Goal: Task Accomplishment & Management: Manage account settings

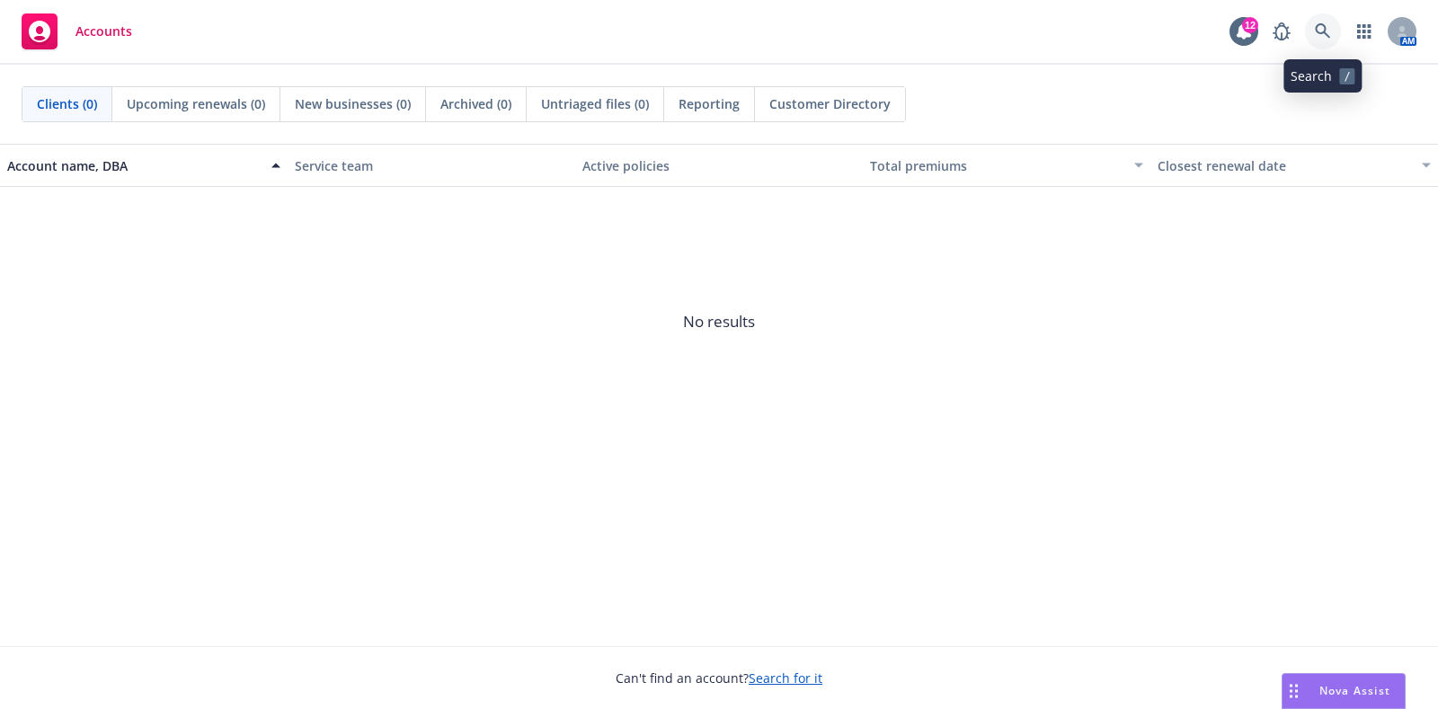
click at [1323, 28] on icon at bounding box center [1322, 31] width 16 height 16
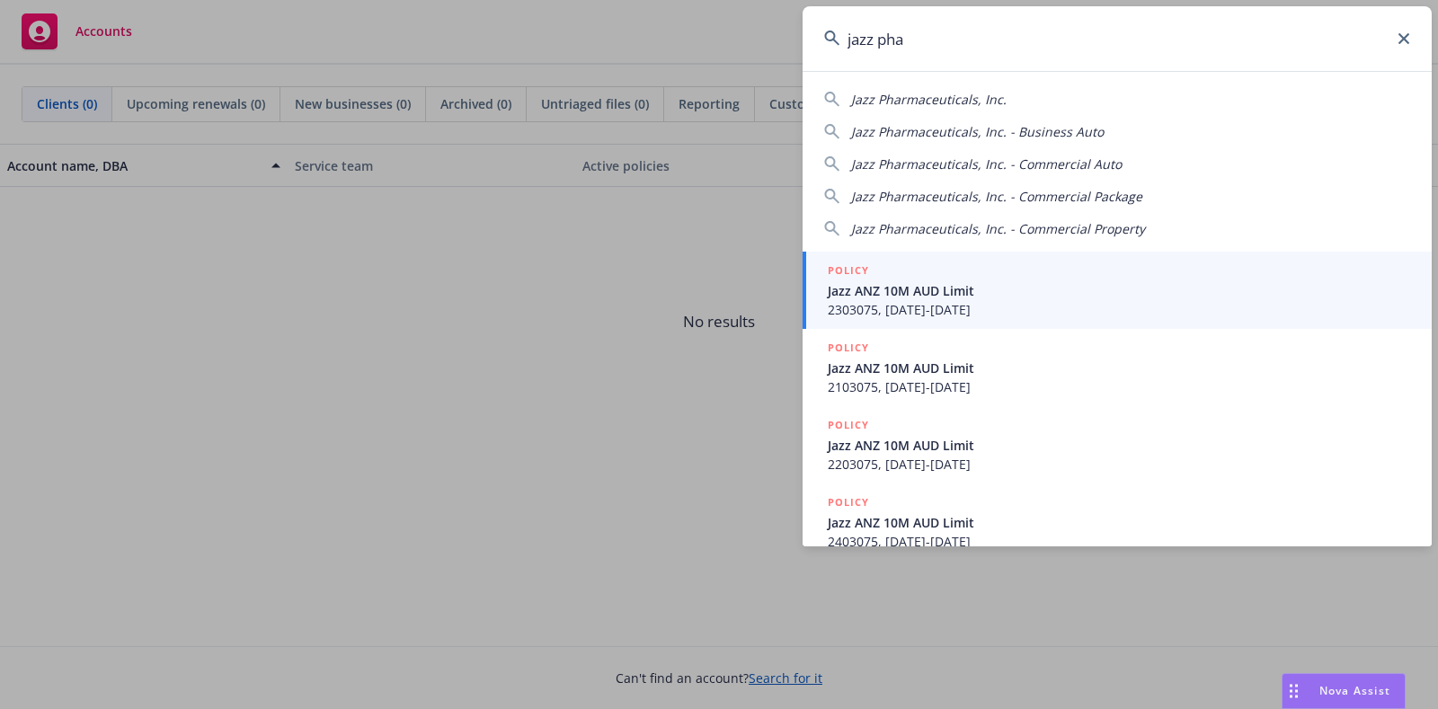
type input "jazz phar"
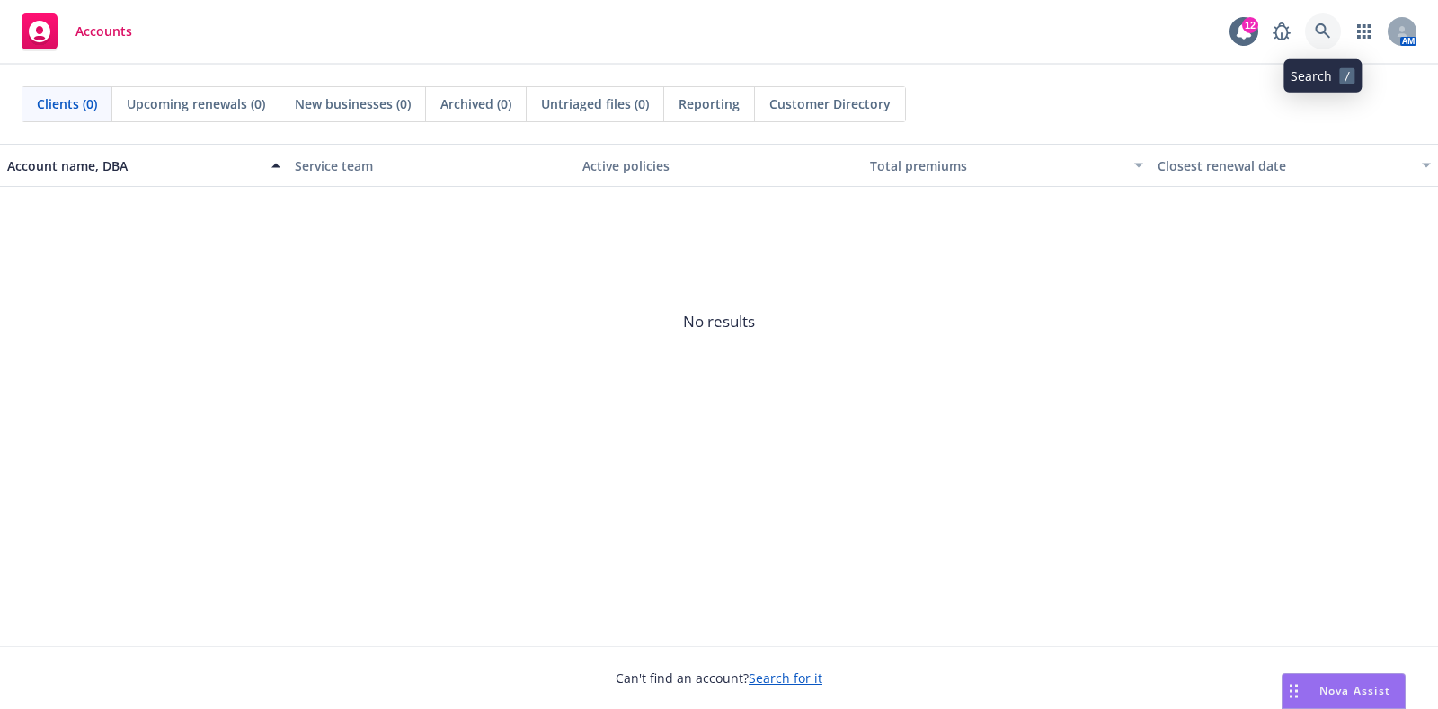
click at [1315, 30] on icon at bounding box center [1321, 30] width 15 height 15
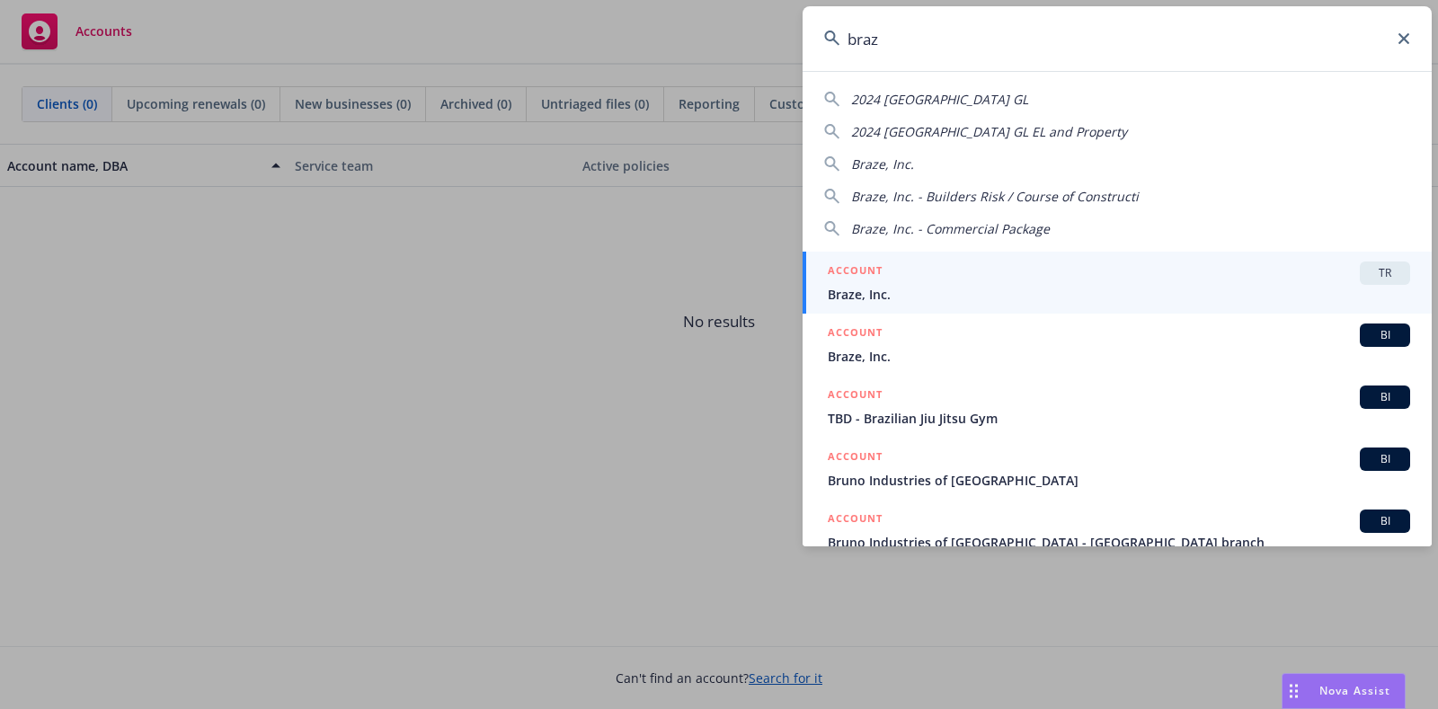
type input "braz"
click at [1172, 270] on div "ACCOUNT TR" at bounding box center [1118, 272] width 582 height 23
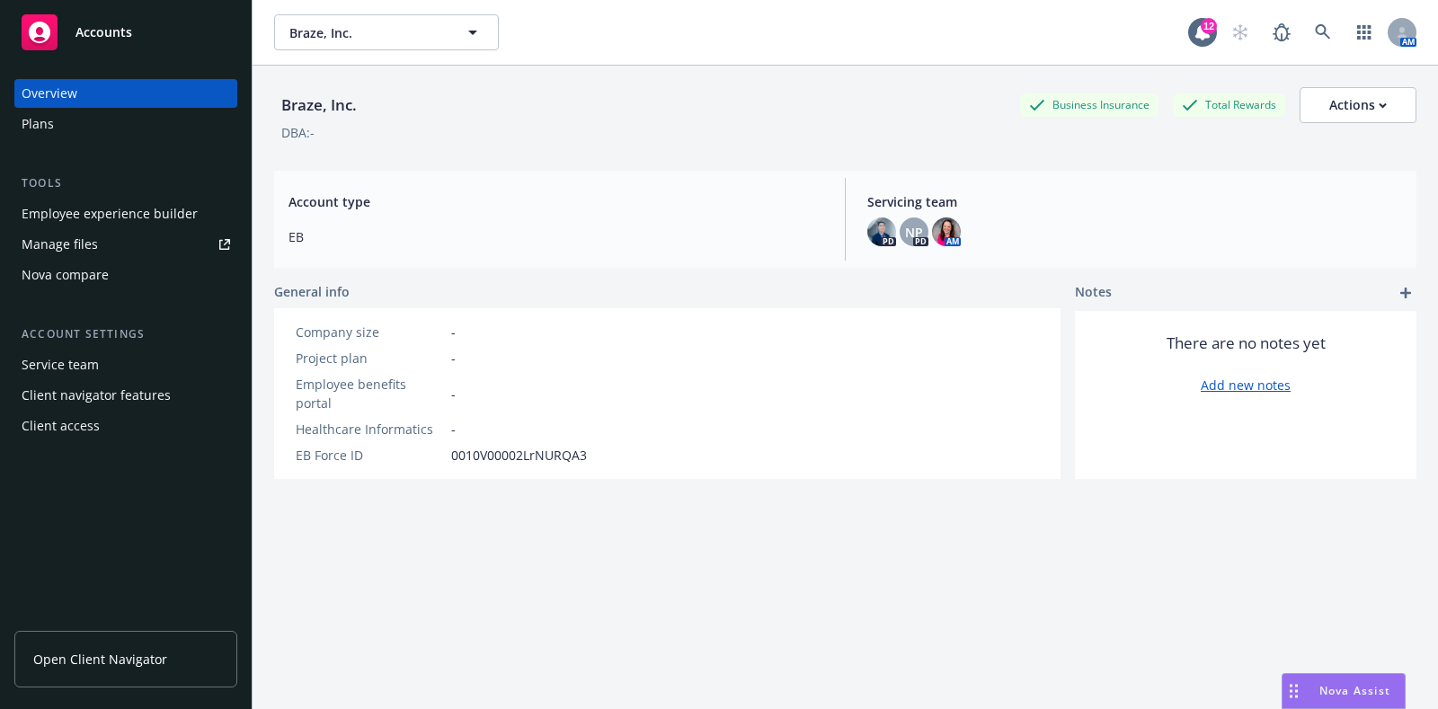
click at [66, 131] on div "Plans" at bounding box center [126, 124] width 208 height 29
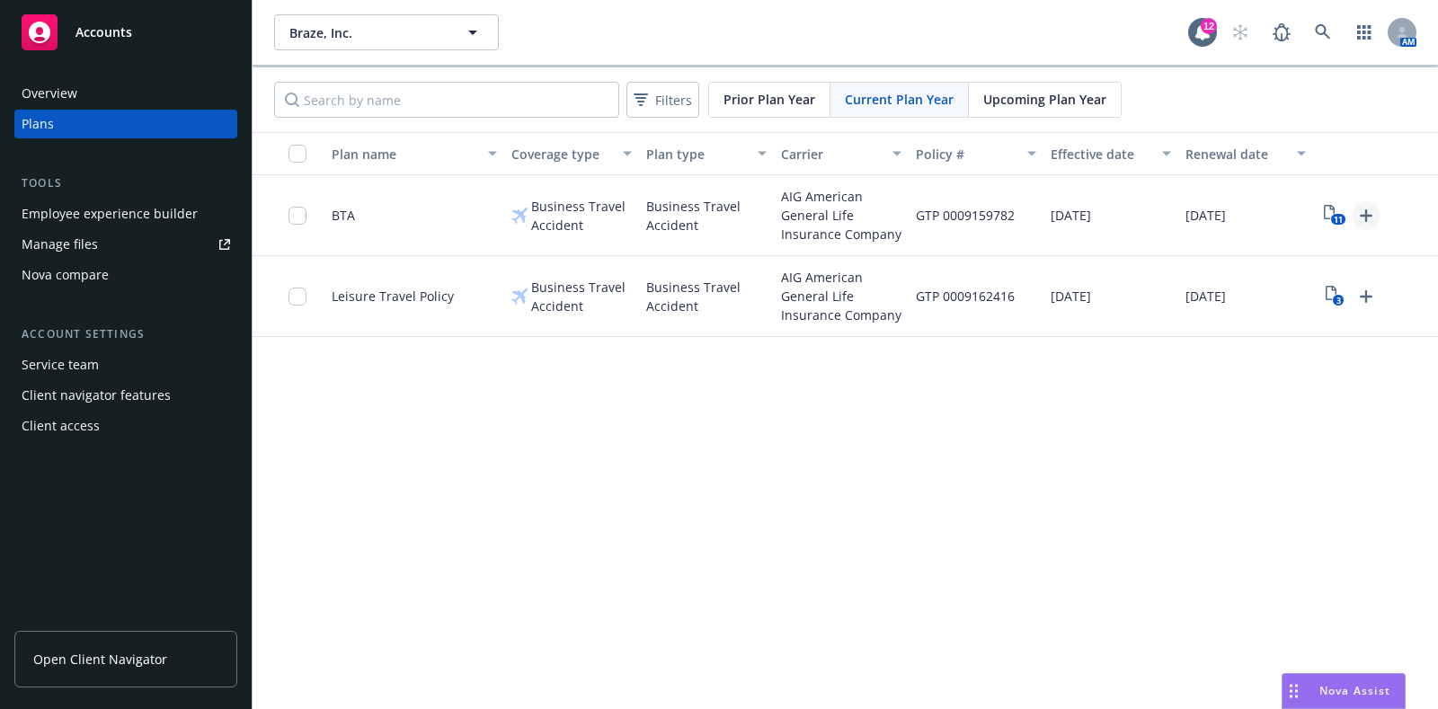
click at [1375, 206] on icon "Upload Plan Documents" at bounding box center [1366, 216] width 22 height 22
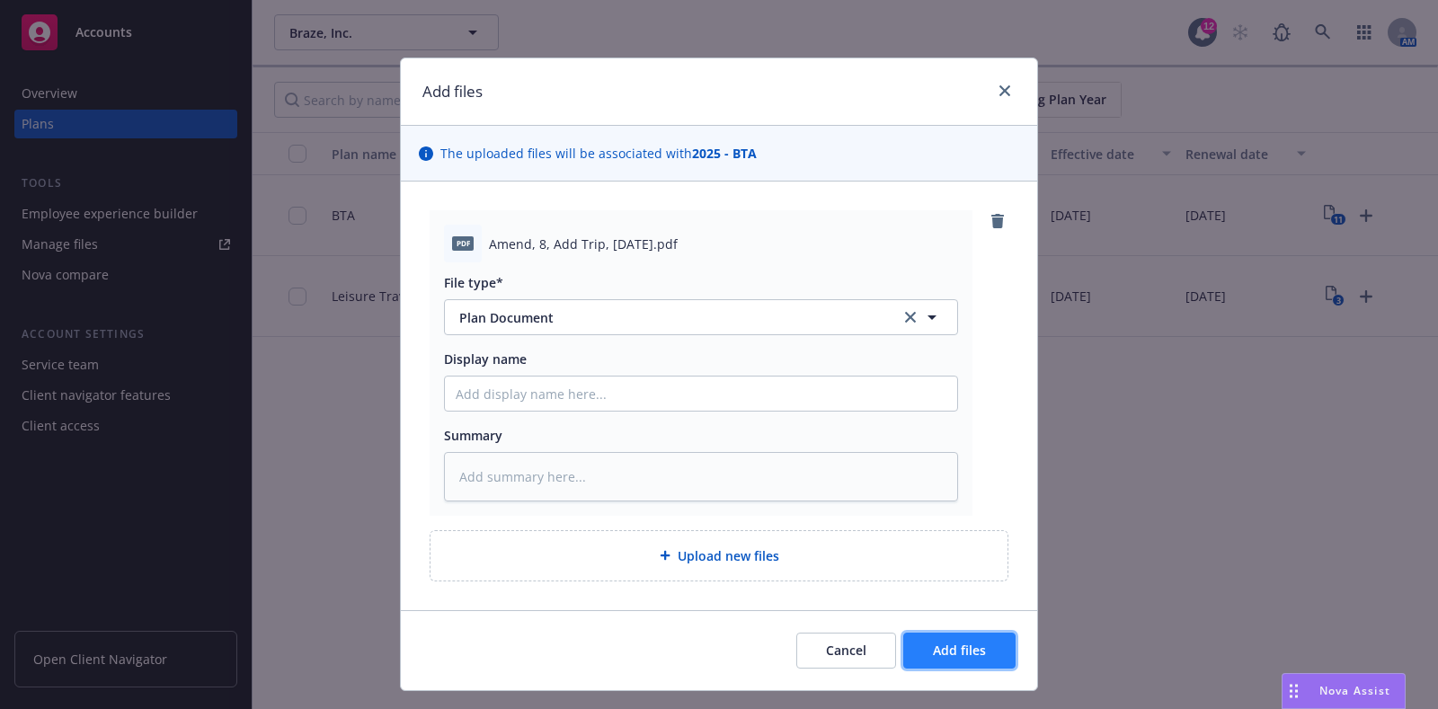
click at [986, 649] on button "Add files" at bounding box center [959, 651] width 112 height 36
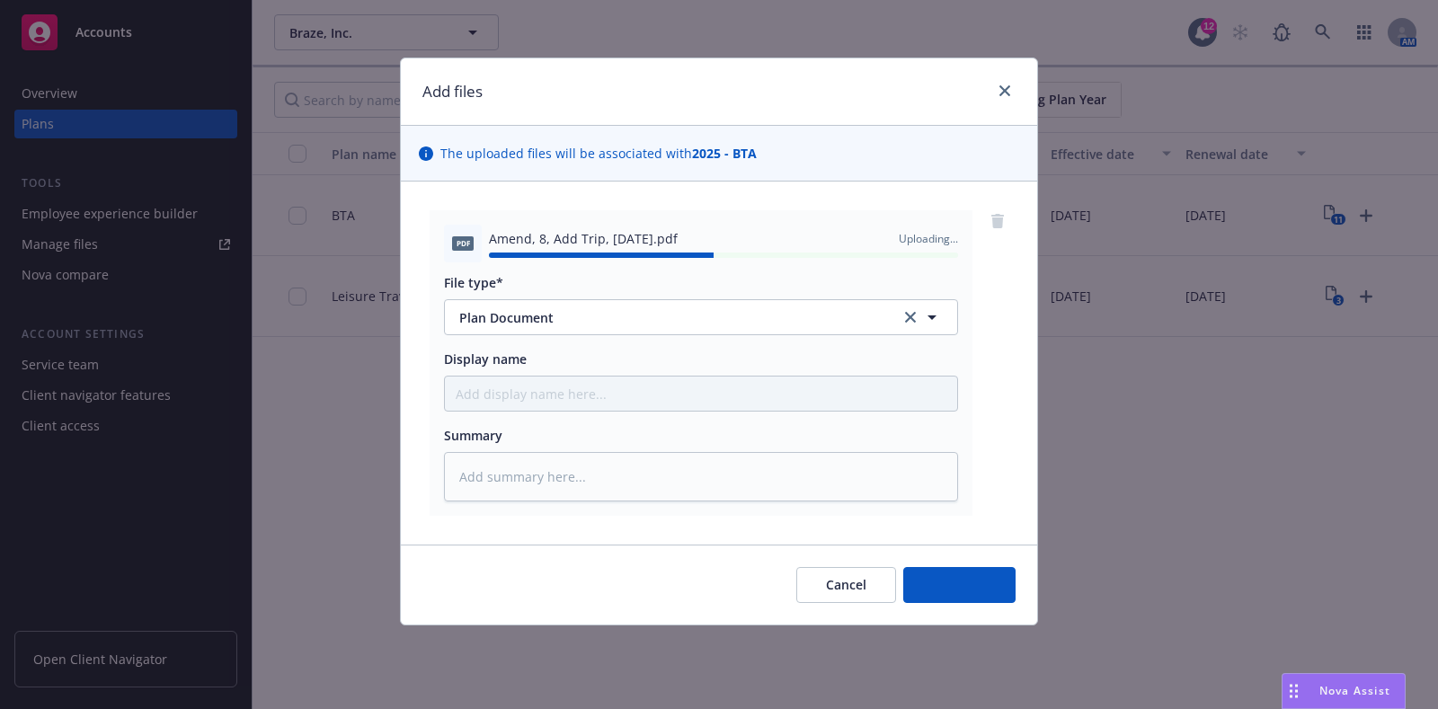
type textarea "x"
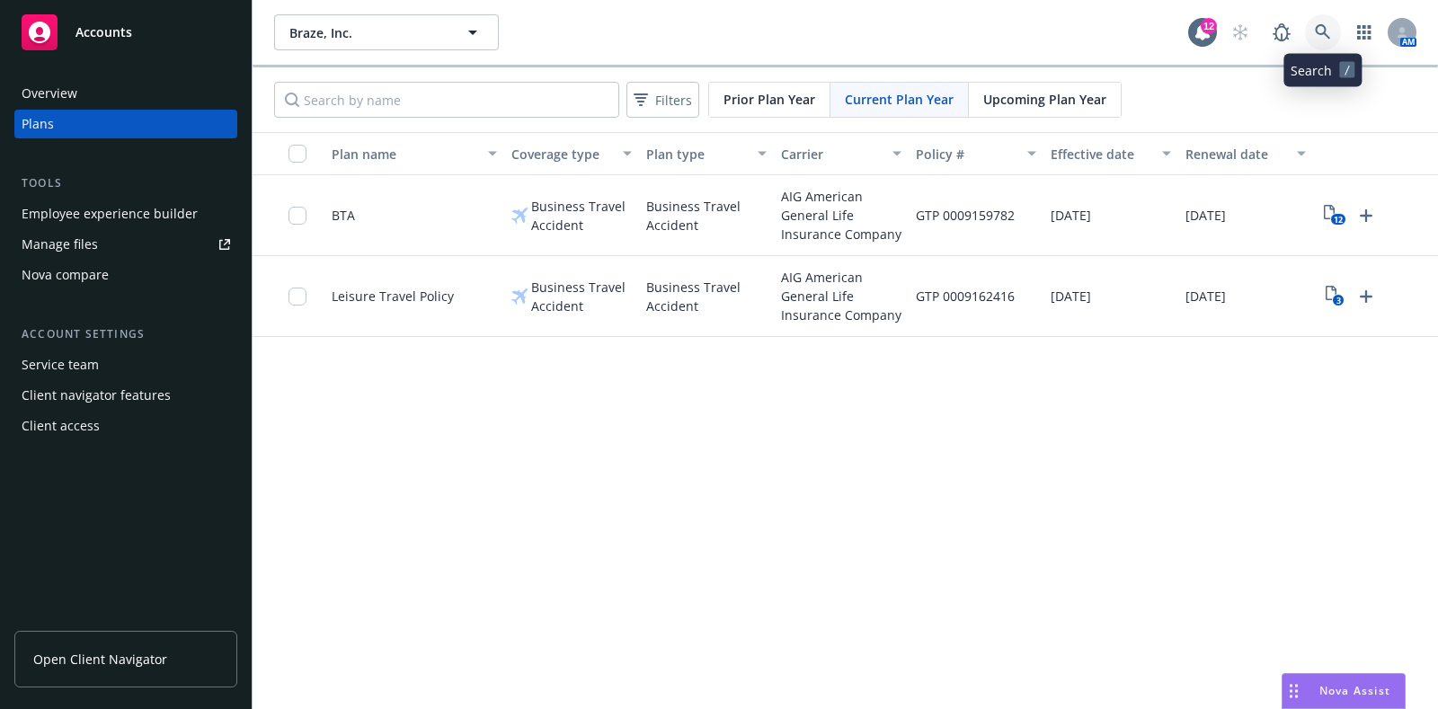
click at [1330, 31] on icon at bounding box center [1322, 32] width 16 height 16
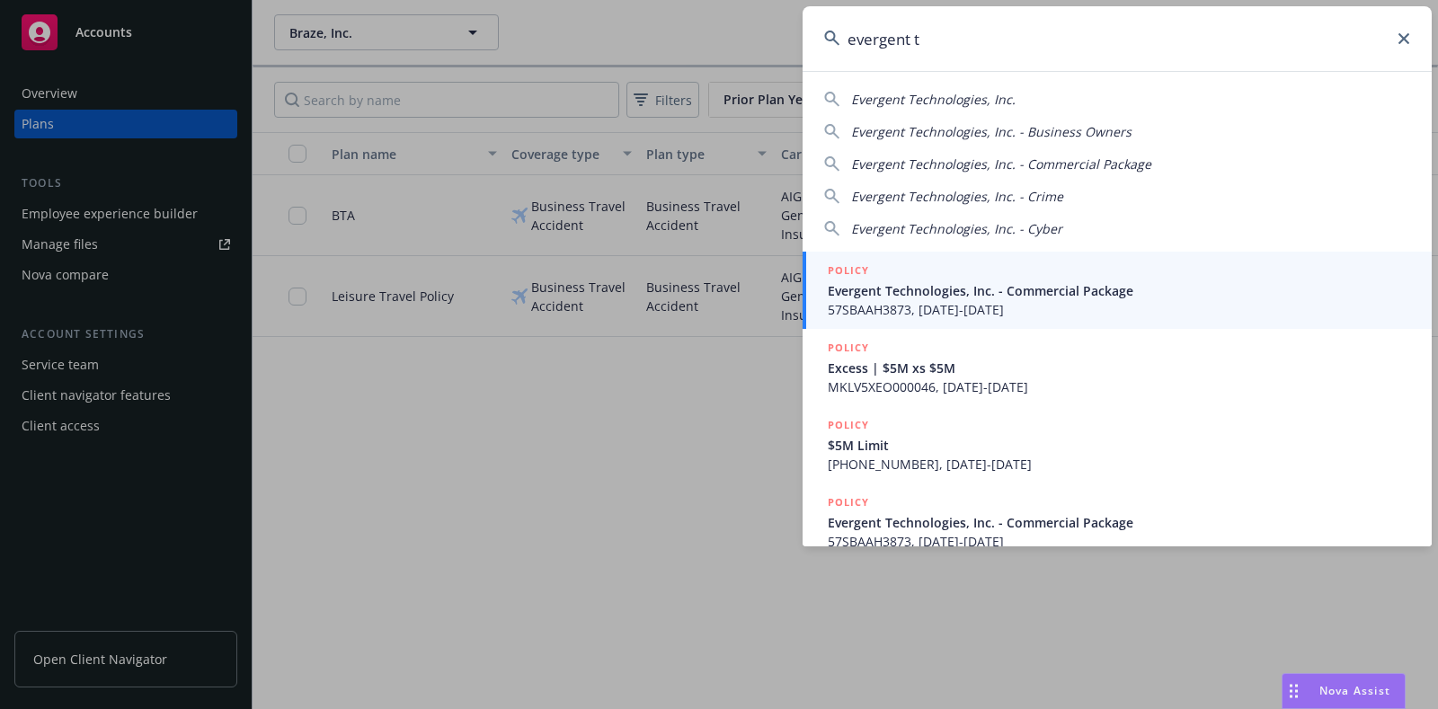
click at [951, 97] on span "Evergent Technologies, Inc." at bounding box center [933, 99] width 164 height 17
type input "Evergent Technologies, Inc."
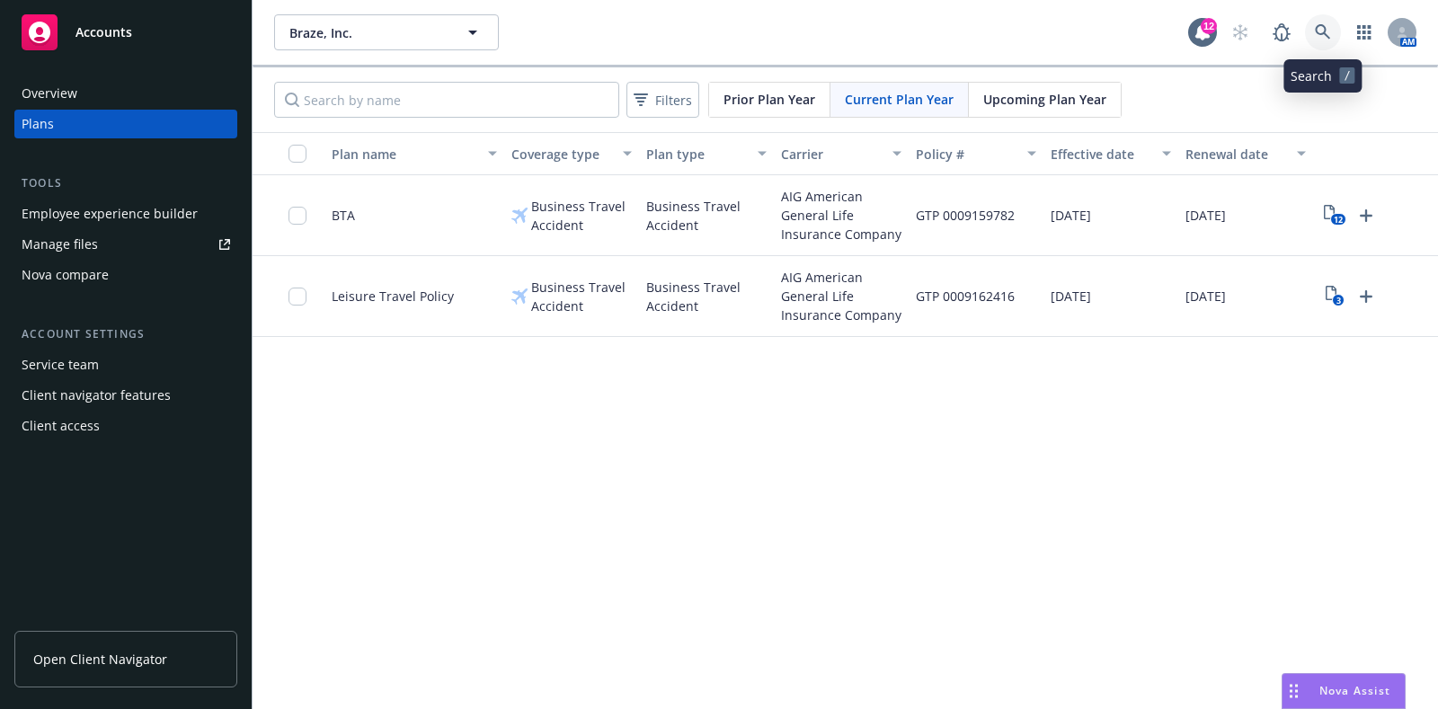
click at [1319, 32] on icon at bounding box center [1322, 32] width 16 height 16
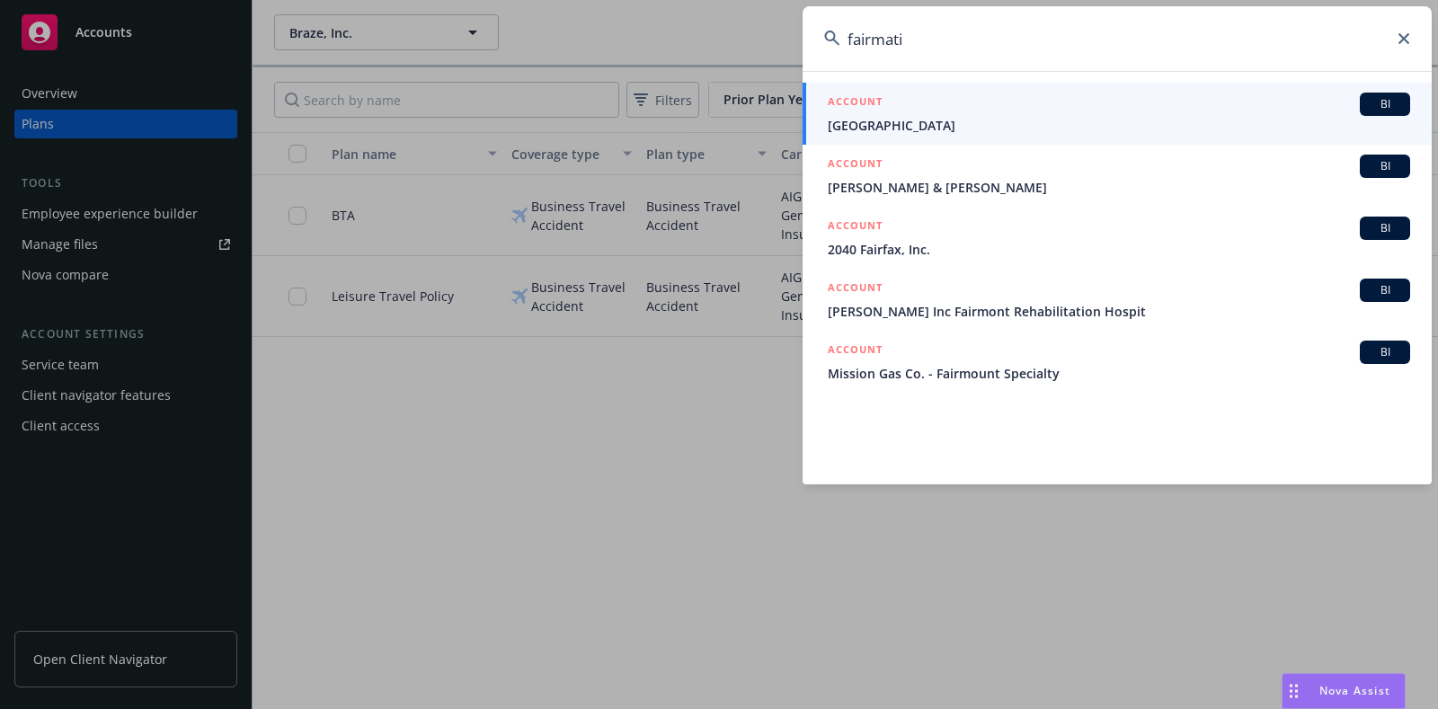
type input "fairmatic"
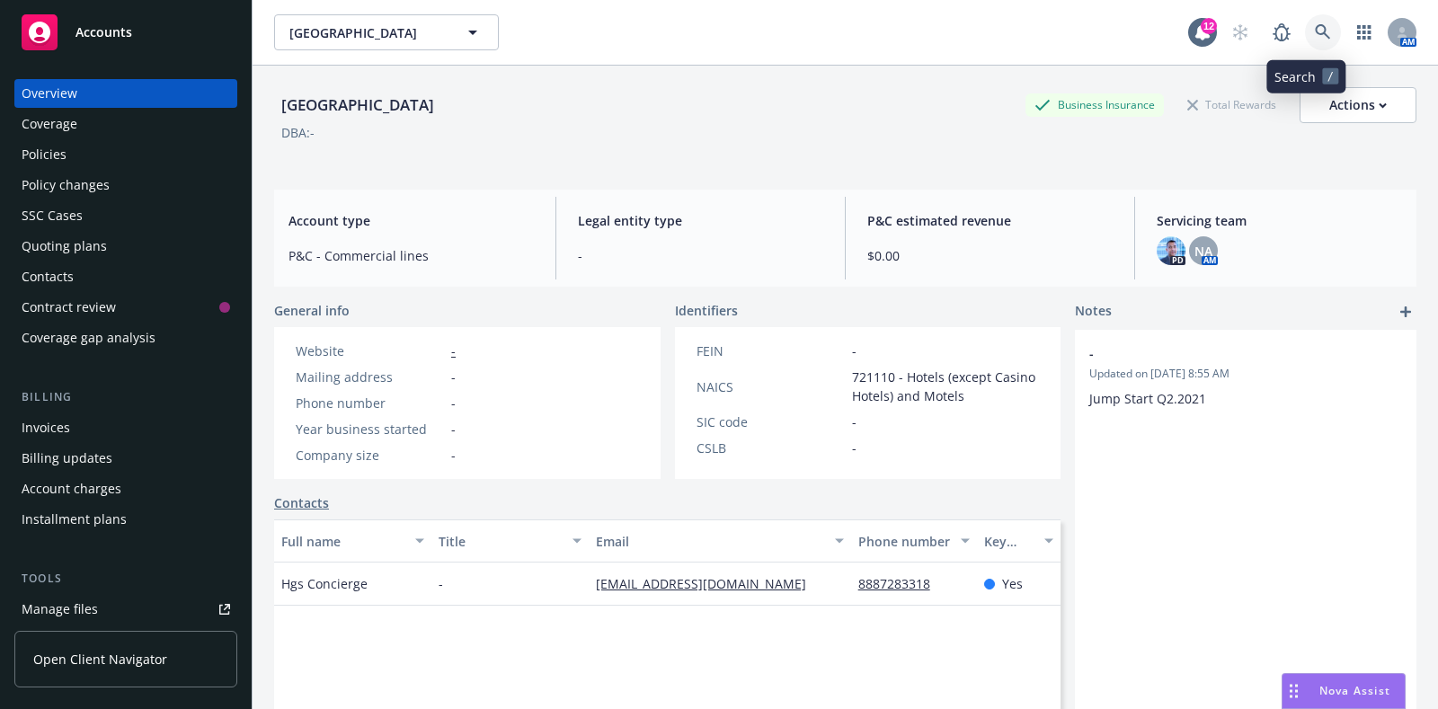
click at [1314, 31] on link at bounding box center [1323, 32] width 36 height 36
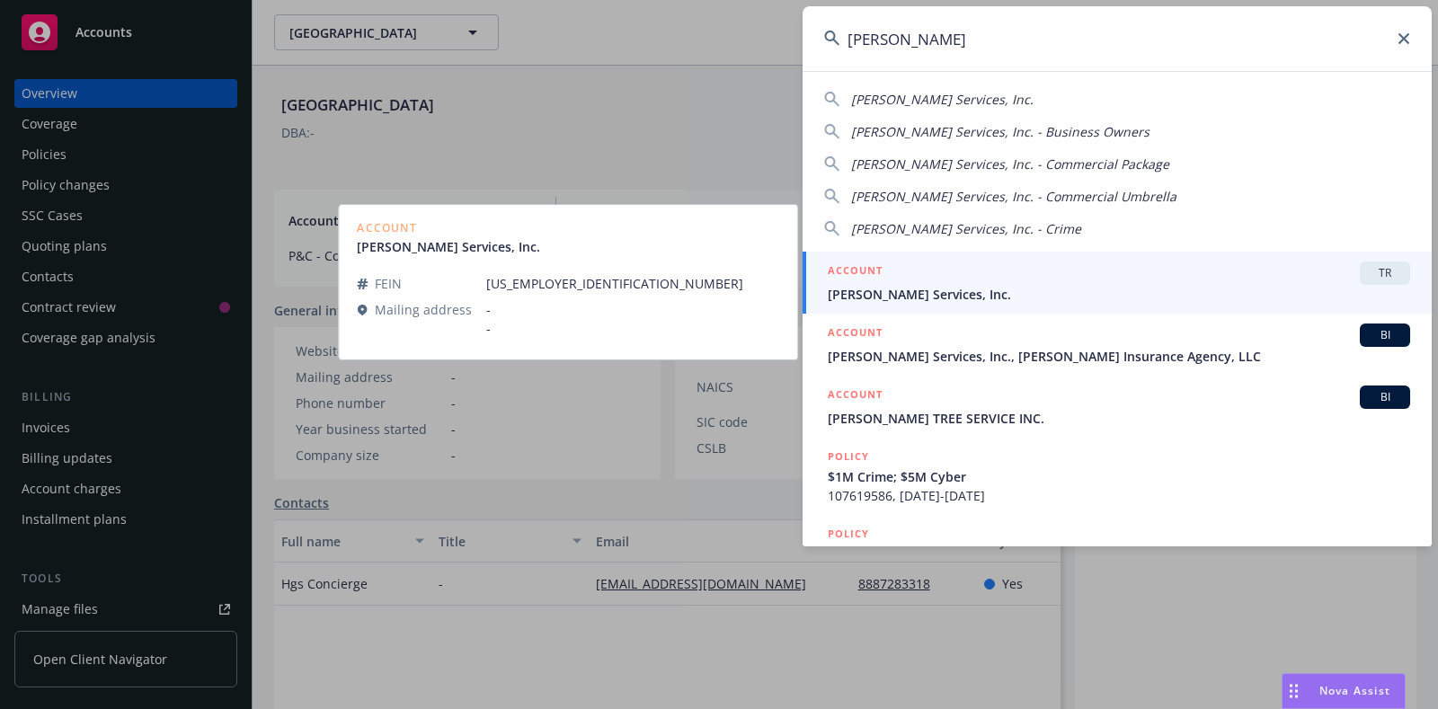
type input "jerry serv"
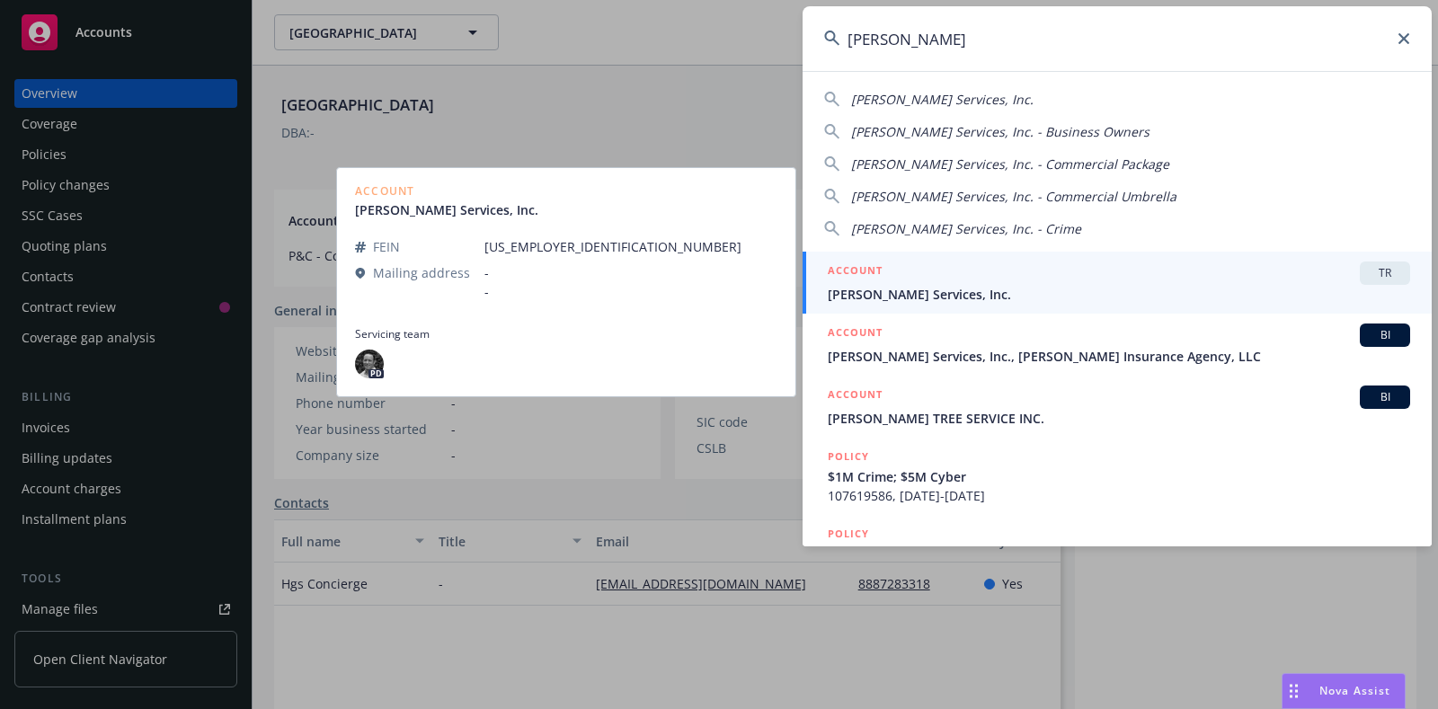
click at [984, 281] on div "ACCOUNT TR" at bounding box center [1118, 272] width 582 height 23
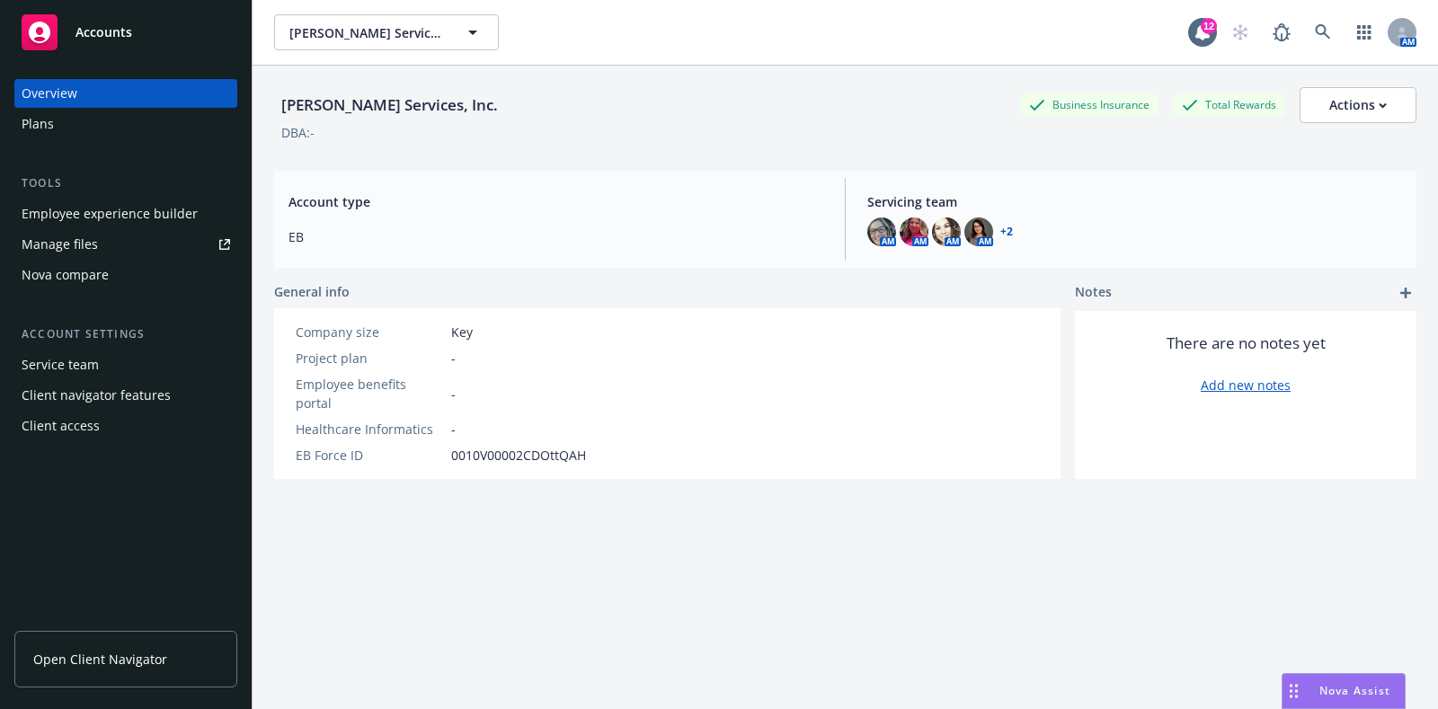
click at [51, 126] on div "Plans" at bounding box center [38, 124] width 32 height 29
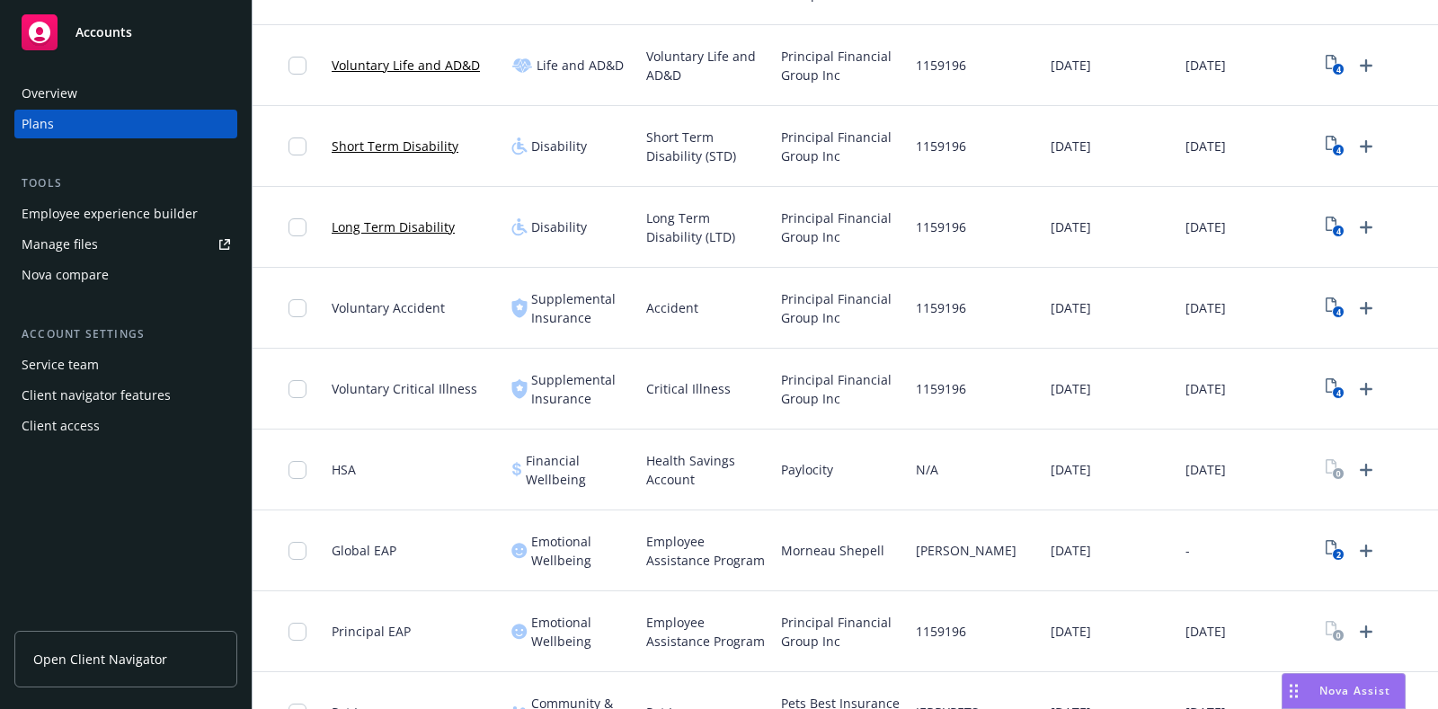
scroll to position [1099, 0]
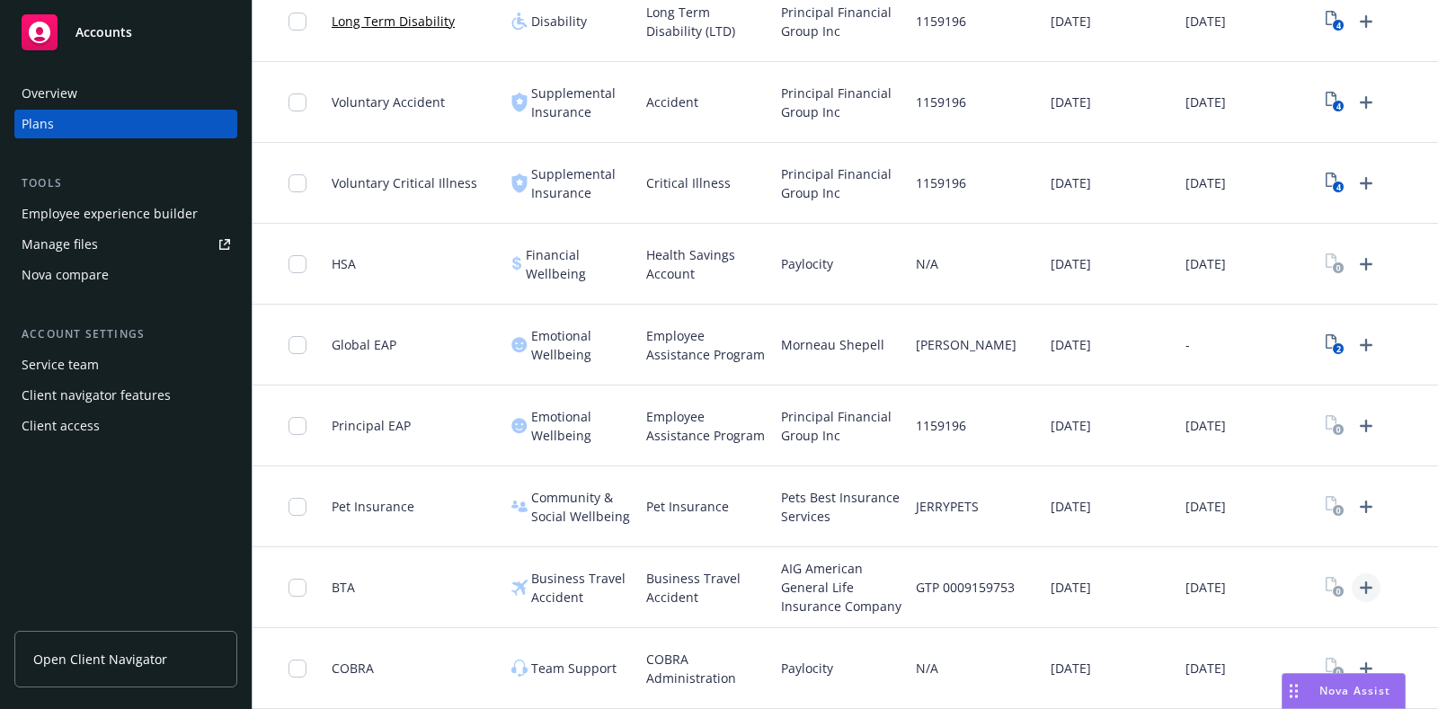
click at [1362, 581] on icon "Upload Plan Documents" at bounding box center [1365, 587] width 13 height 13
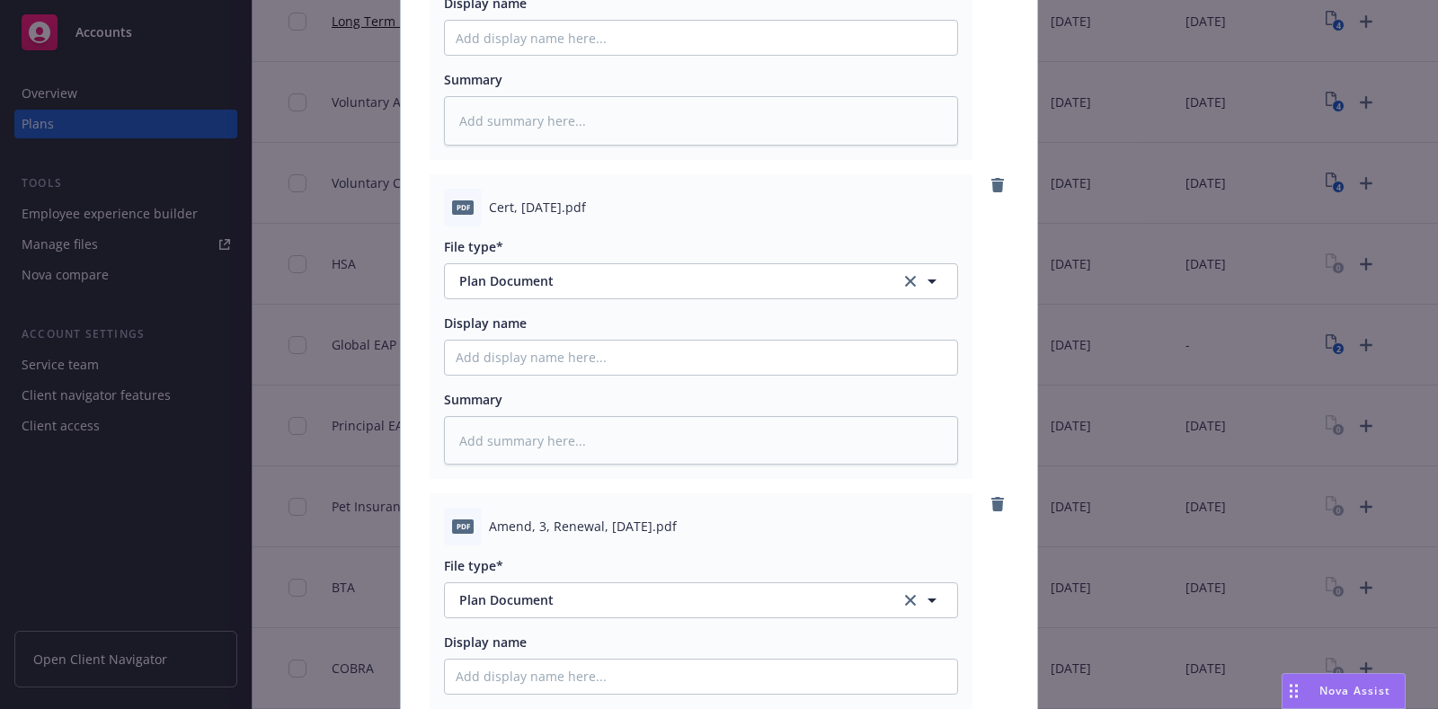
scroll to position [3228, 0]
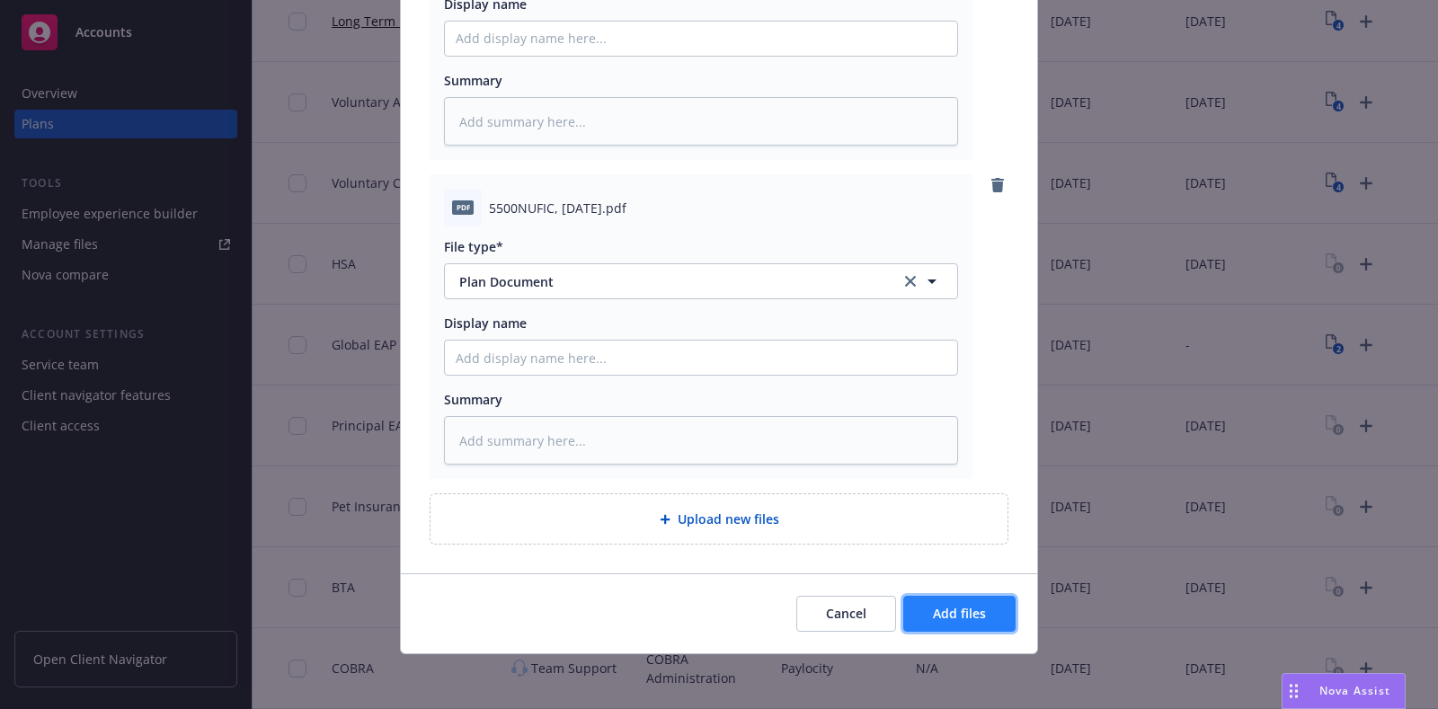
click at [970, 599] on button "Add files" at bounding box center [959, 614] width 112 height 36
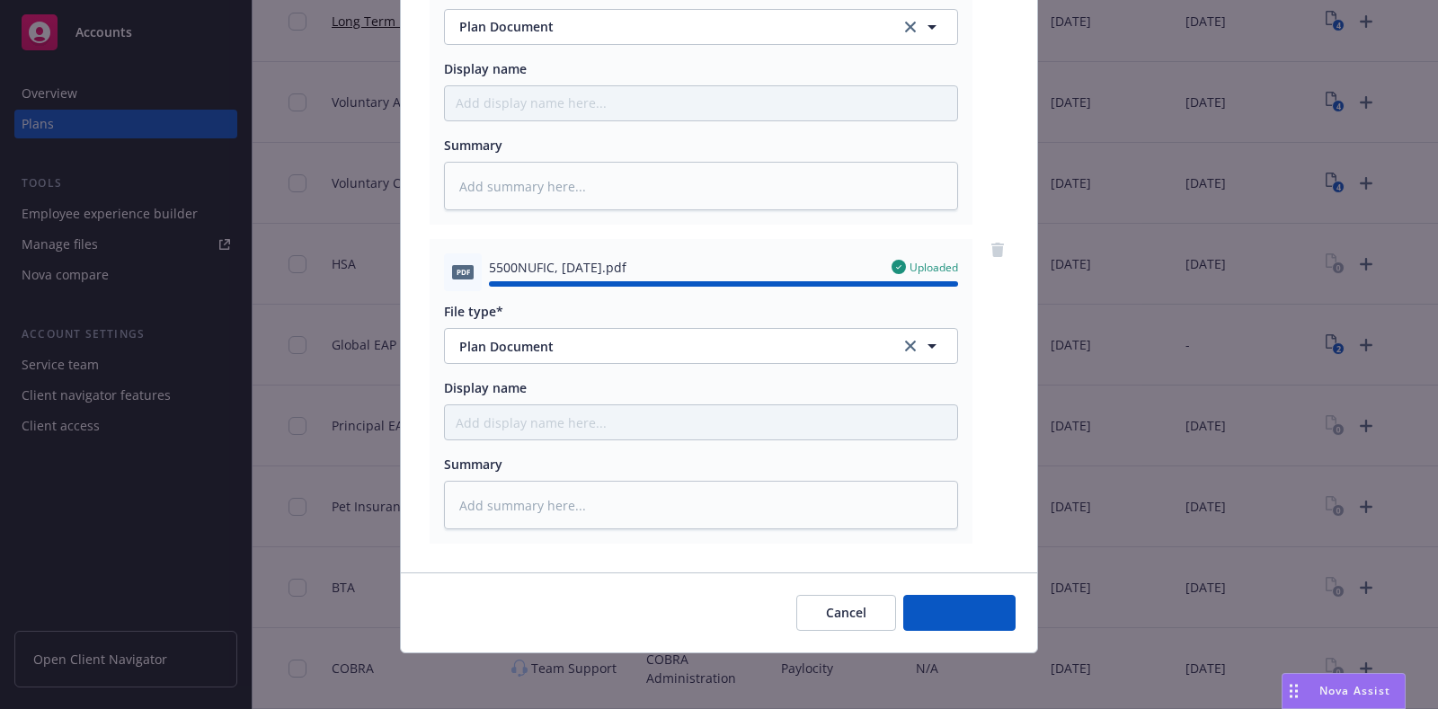
type textarea "x"
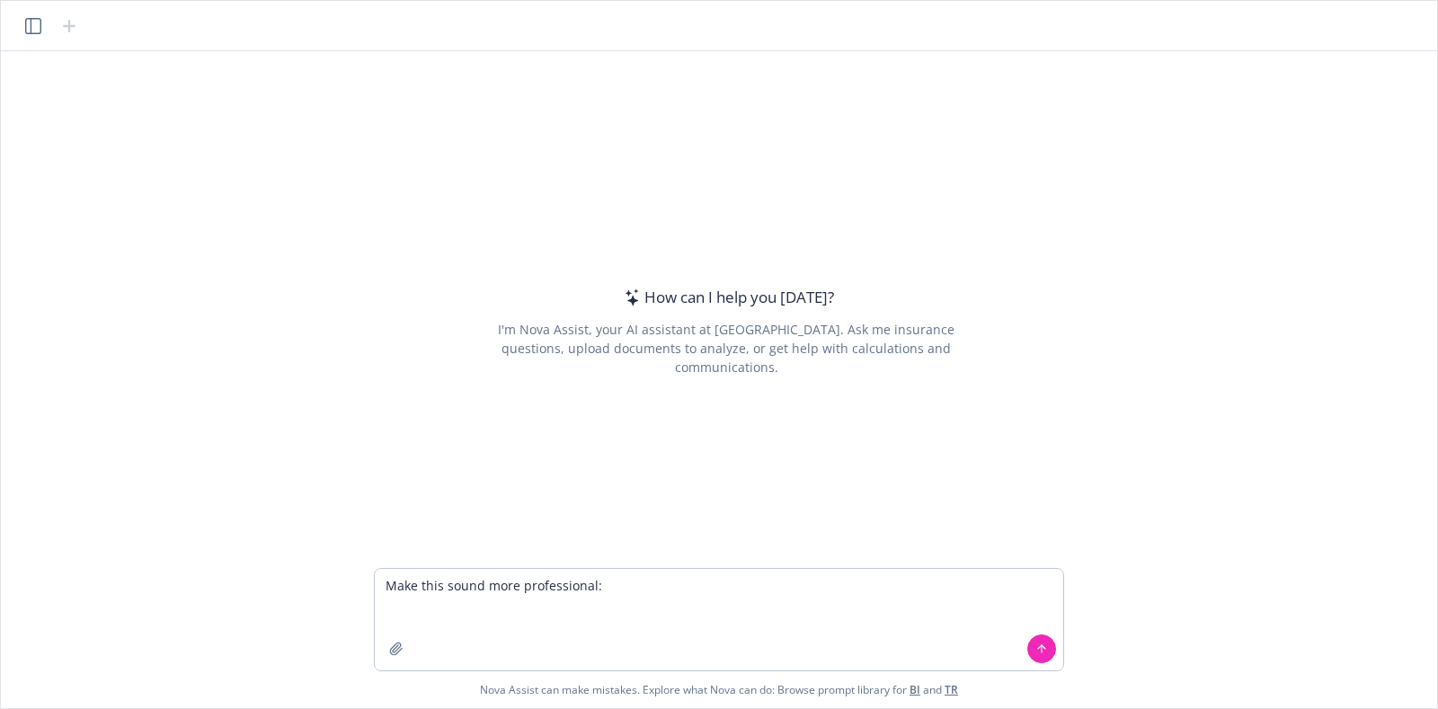
type textarea "Make this sound more professional: April and I have heard back from our contact…"
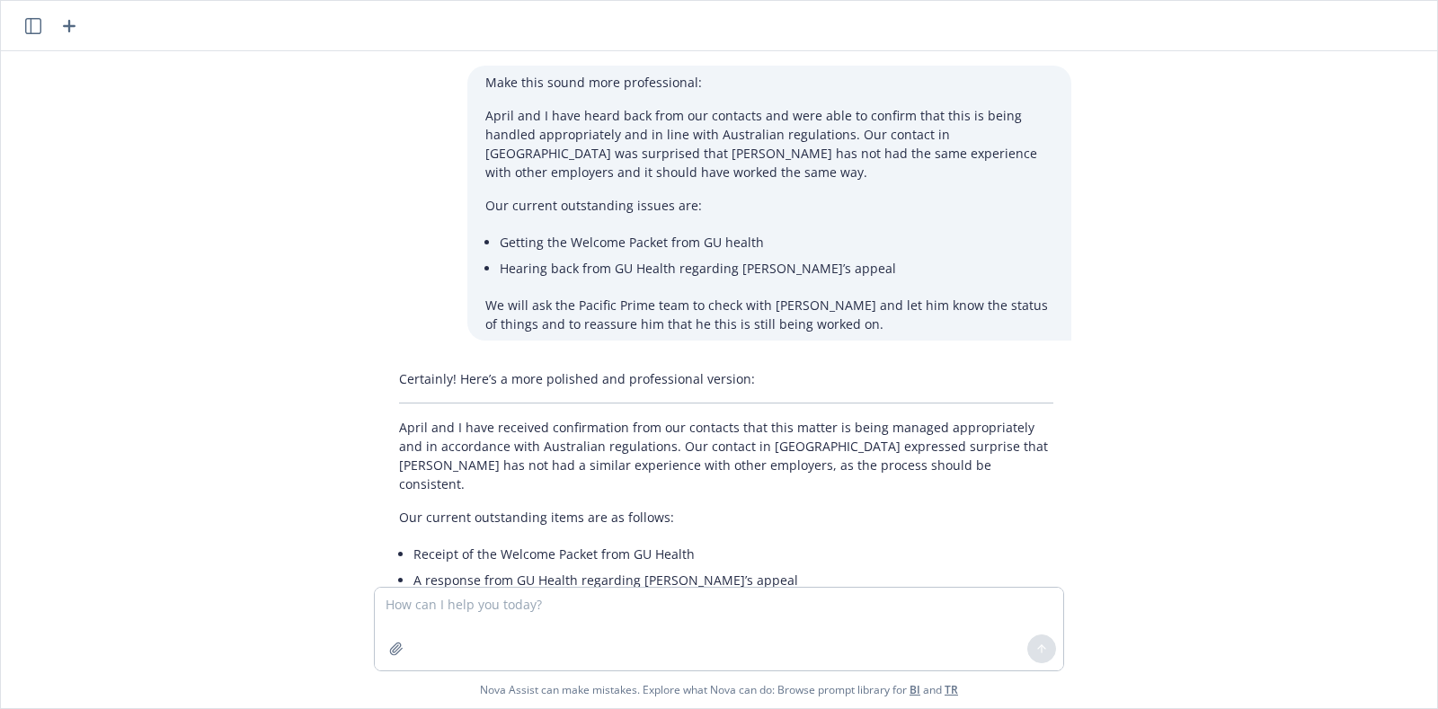
scroll to position [103, 0]
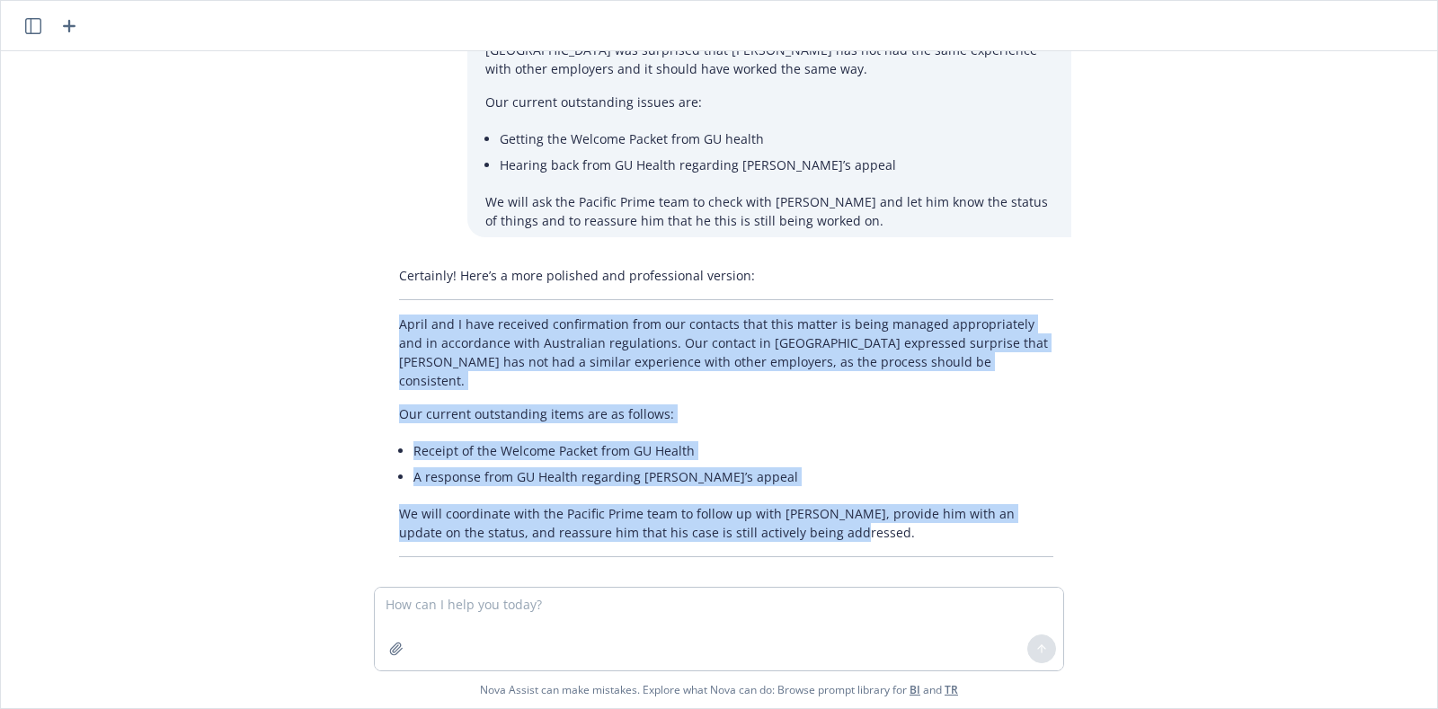
drag, startPoint x: 812, startPoint y: 506, endPoint x: 394, endPoint y: 324, distance: 456.3
click at [394, 324] on div "Certainly! Here’s a more polished and professional version: April and I have re…" at bounding box center [726, 411] width 690 height 305
copy div "April and I have received confirmation from our contacts that this matter is be…"
